Goal: Find contact information: Find contact information

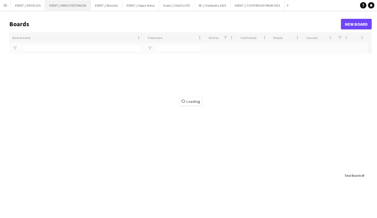
type input "*******"
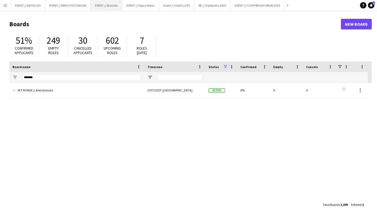
click at [113, 4] on button "EVENT // Bravida Close" at bounding box center [107, 5] width 32 height 10
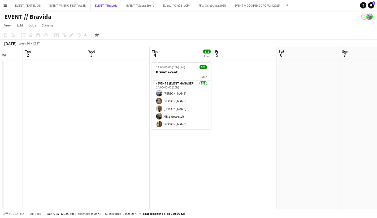
scroll to position [0, 182]
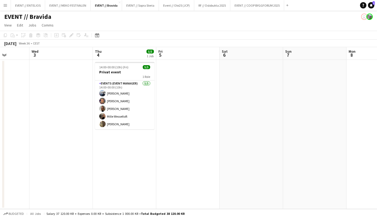
scroll to position [0, 165]
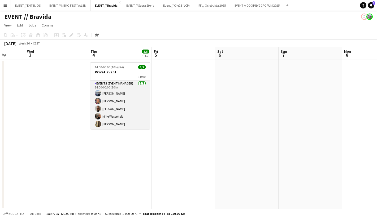
click at [127, 98] on app-card-role "Events (Event Manager) [DATE] 14:00-00:00 (10h) [PERSON_NAME] [PERSON_NAME] [PE…" at bounding box center [119, 105] width 59 height 49
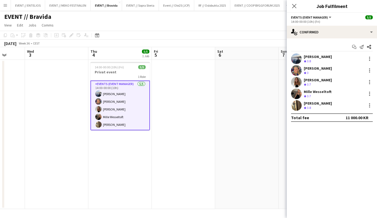
click at [335, 59] on div "[PERSON_NAME] Crew rating 3.8" at bounding box center [332, 59] width 90 height 11
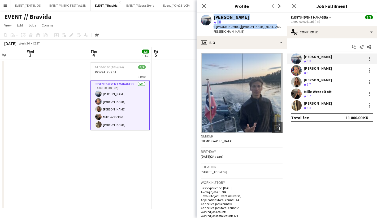
drag, startPoint x: 270, startPoint y: 26, endPoint x: 212, endPoint y: 15, distance: 58.8
click at [212, 15] on div "[PERSON_NAME] star 3.8 t. [PHONE_NUMBER] | [PERSON_NAME][EMAIL_ADDRESS][DOMAIN_…" at bounding box center [242, 25] width 90 height 24
copy div "[PERSON_NAME] star 3.8 t. [PHONE_NUMBER] | [PERSON_NAME][EMAIL_ADDRESS][DOMAIN_…"
click at [317, 72] on div "Crew rating 3" at bounding box center [318, 73] width 28 height 5
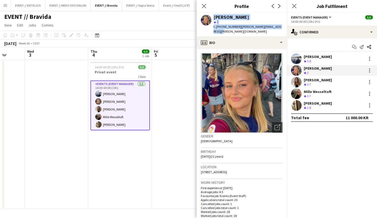
drag, startPoint x: 279, startPoint y: 27, endPoint x: 202, endPoint y: 15, distance: 77.8
click at [202, 15] on div "[PERSON_NAME] star 3 t. [PHONE_NUMBER] | [PERSON_NAME][EMAIL_ADDRESS][PERSON_NA…" at bounding box center [242, 25] width 90 height 24
copy div "[PERSON_NAME] star 3 t. [PHONE_NUMBER] | [PERSON_NAME][EMAIL_ADDRESS][PERSON_NA…"
click at [331, 81] on div "[PERSON_NAME]" at bounding box center [318, 80] width 28 height 5
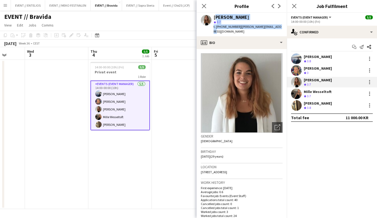
drag, startPoint x: 273, startPoint y: 27, endPoint x: 213, endPoint y: 18, distance: 61.0
click at [213, 18] on div "[PERSON_NAME] star 3.7 t. [PHONE_NUMBER] | [PERSON_NAME][EMAIL_ADDRESS][DOMAIN_…" at bounding box center [242, 25] width 90 height 24
copy div "[PERSON_NAME] star 3.7 t. [PHONE_NUMBER] | [PERSON_NAME][EMAIL_ADDRESS][DOMAIN_…"
click at [316, 90] on div "Mille Wesseltoft" at bounding box center [318, 91] width 28 height 5
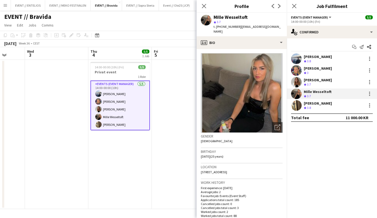
drag, startPoint x: 273, startPoint y: 27, endPoint x: 204, endPoint y: 19, distance: 69.8
click at [204, 19] on app-profile-header "Mille Wesseltoft star 3.7 t. [PHONE_NUMBER] | [EMAIL_ADDRESS][DOMAIN_NAME]" at bounding box center [242, 25] width 90 height 24
copy div "Mille Wesseltoft star 3.7 t. [PHONE_NUMBER] | [EMAIL_ADDRESS][DOMAIN_NAME]"
click at [317, 109] on div "Crew rating 3.8" at bounding box center [318, 108] width 28 height 5
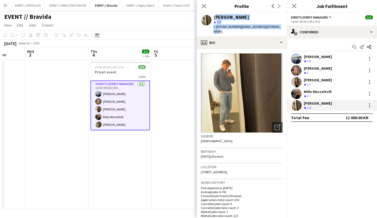
drag, startPoint x: 277, startPoint y: 29, endPoint x: 213, endPoint y: 15, distance: 65.0
click at [213, 15] on app-profile-header "[PERSON_NAME] star 3.8 t. [PHONE_NUMBER] | [EMAIL_ADDRESS][DOMAIN_NAME]" at bounding box center [242, 25] width 90 height 24
copy div "[PERSON_NAME] star 3.8 t. [PHONE_NUMBER] | [EMAIL_ADDRESS][DOMAIN_NAME]"
click at [175, 71] on app-date-cell at bounding box center [183, 134] width 63 height 149
